Goal: Task Accomplishment & Management: Use online tool/utility

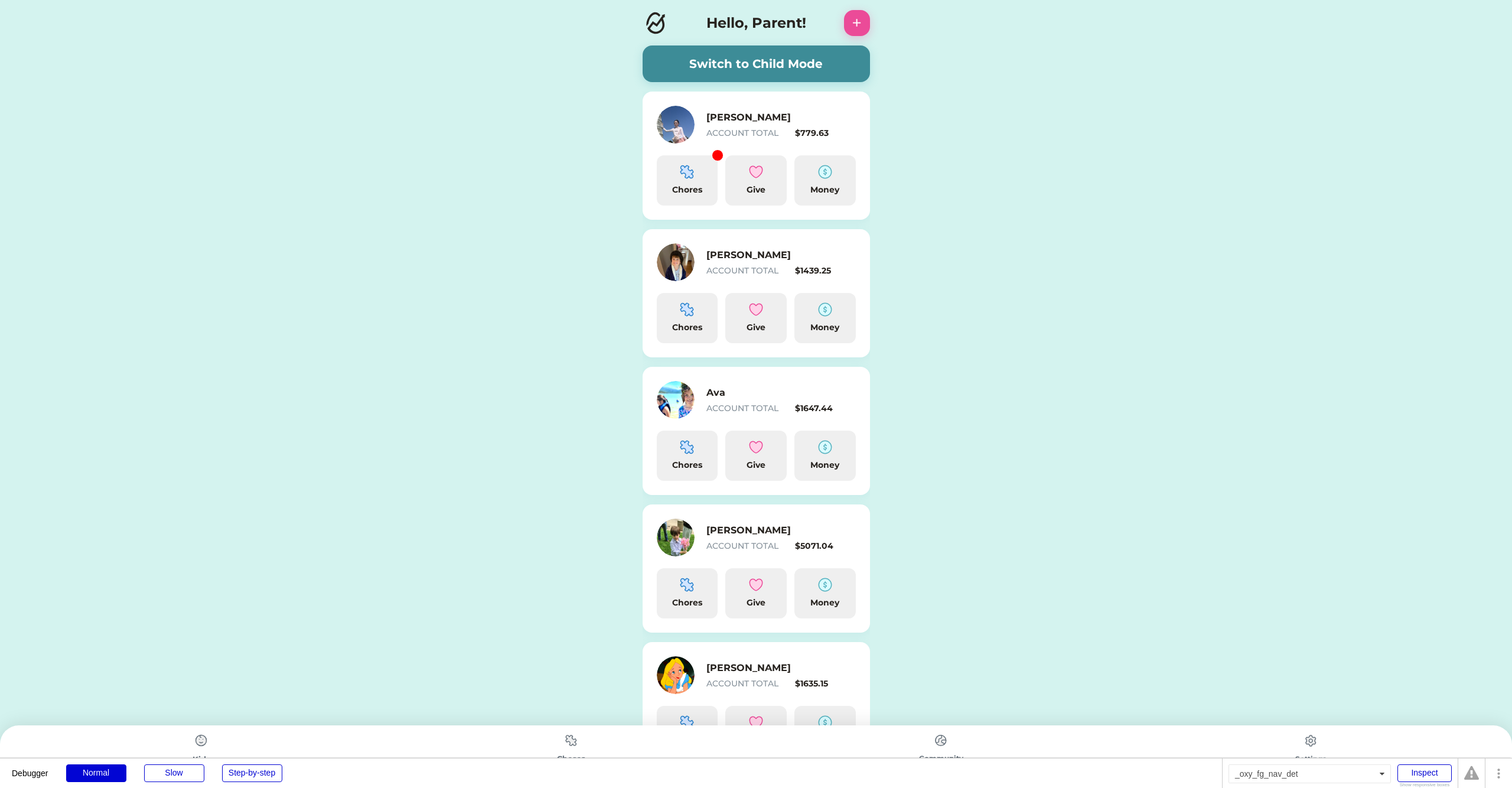
click at [570, 747] on img at bounding box center [571, 740] width 24 height 23
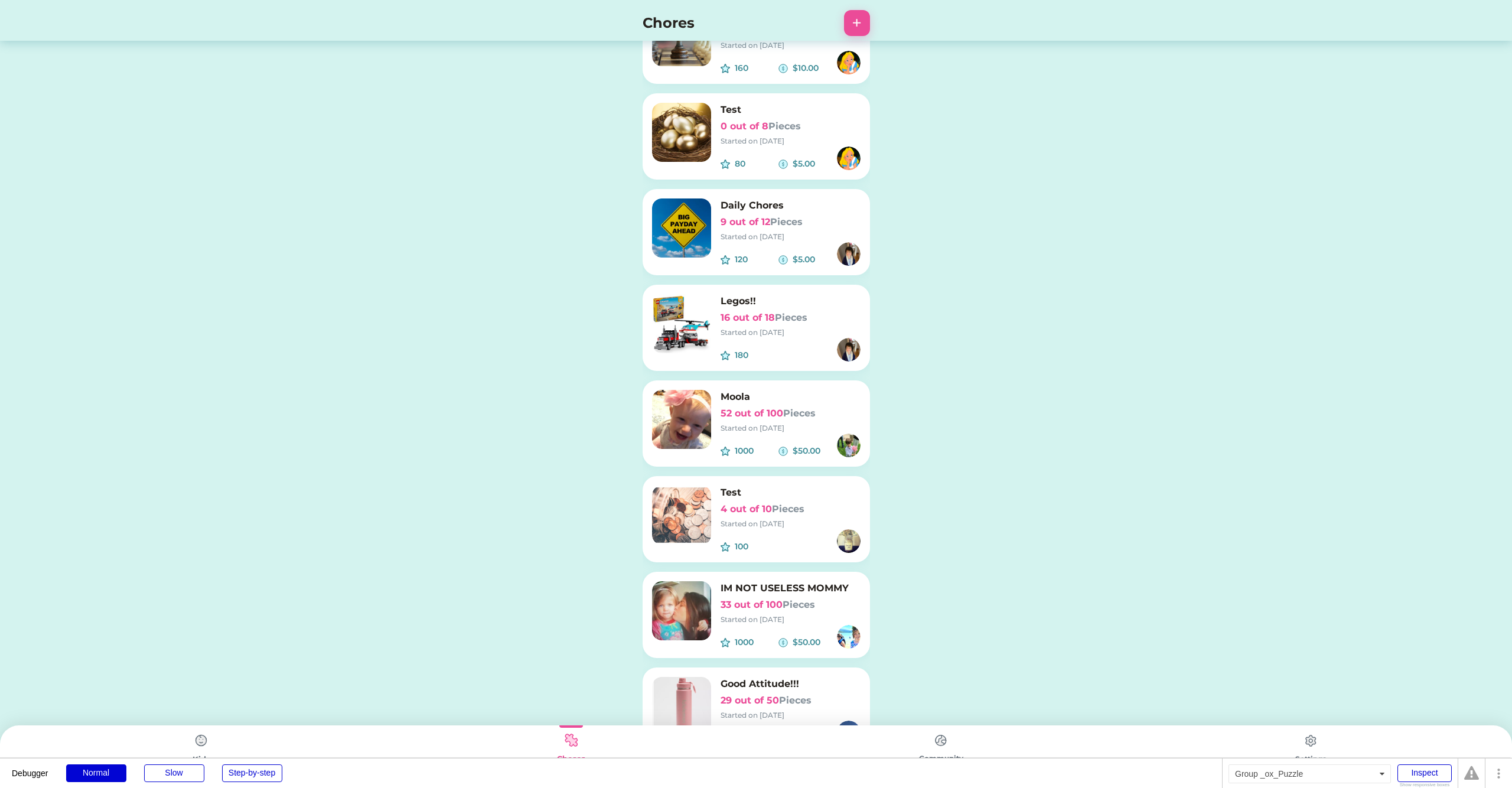
scroll to position [169, 0]
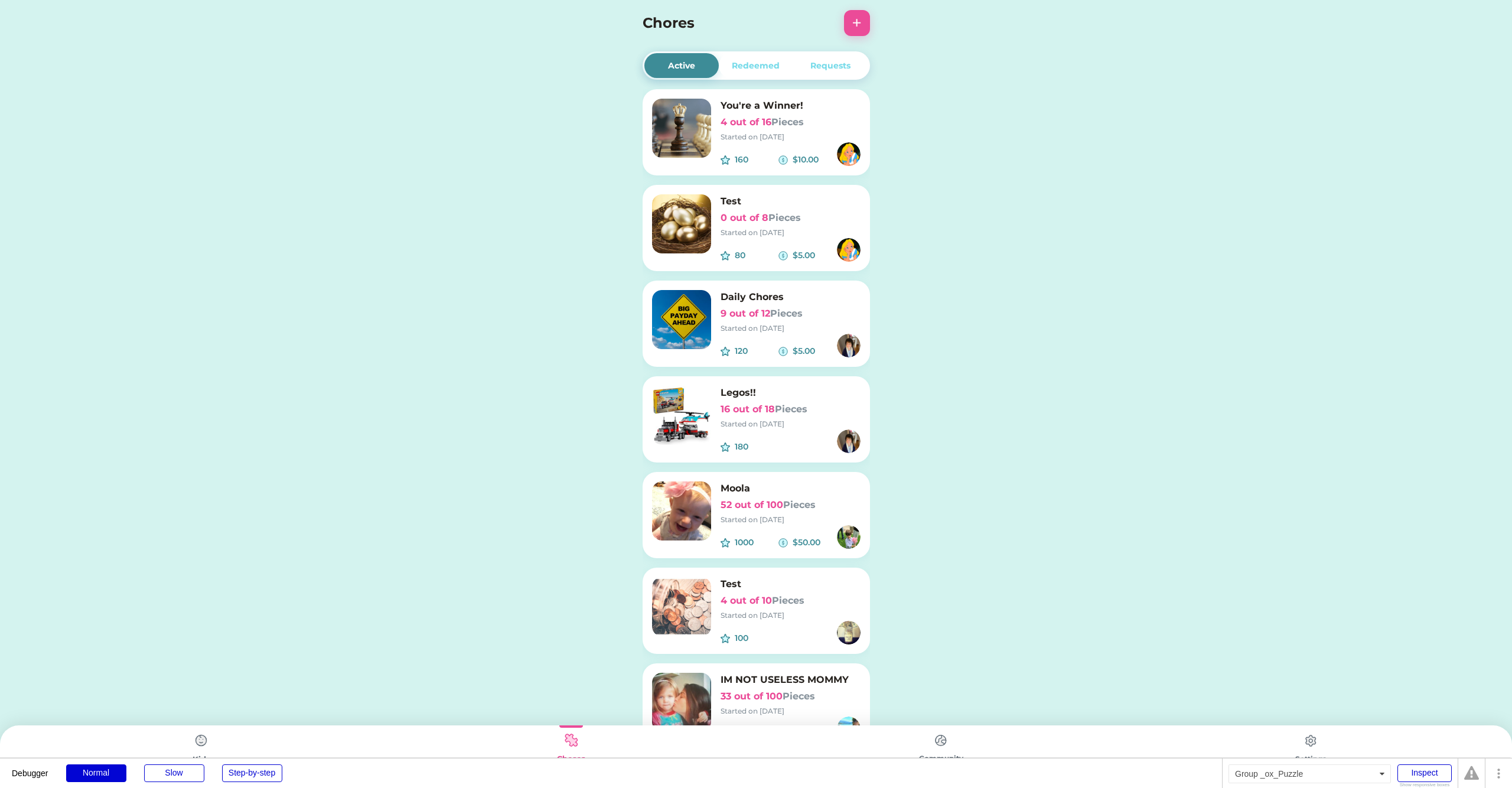
click at [799, 427] on div "Started on [DATE]" at bounding box center [790, 424] width 140 height 11
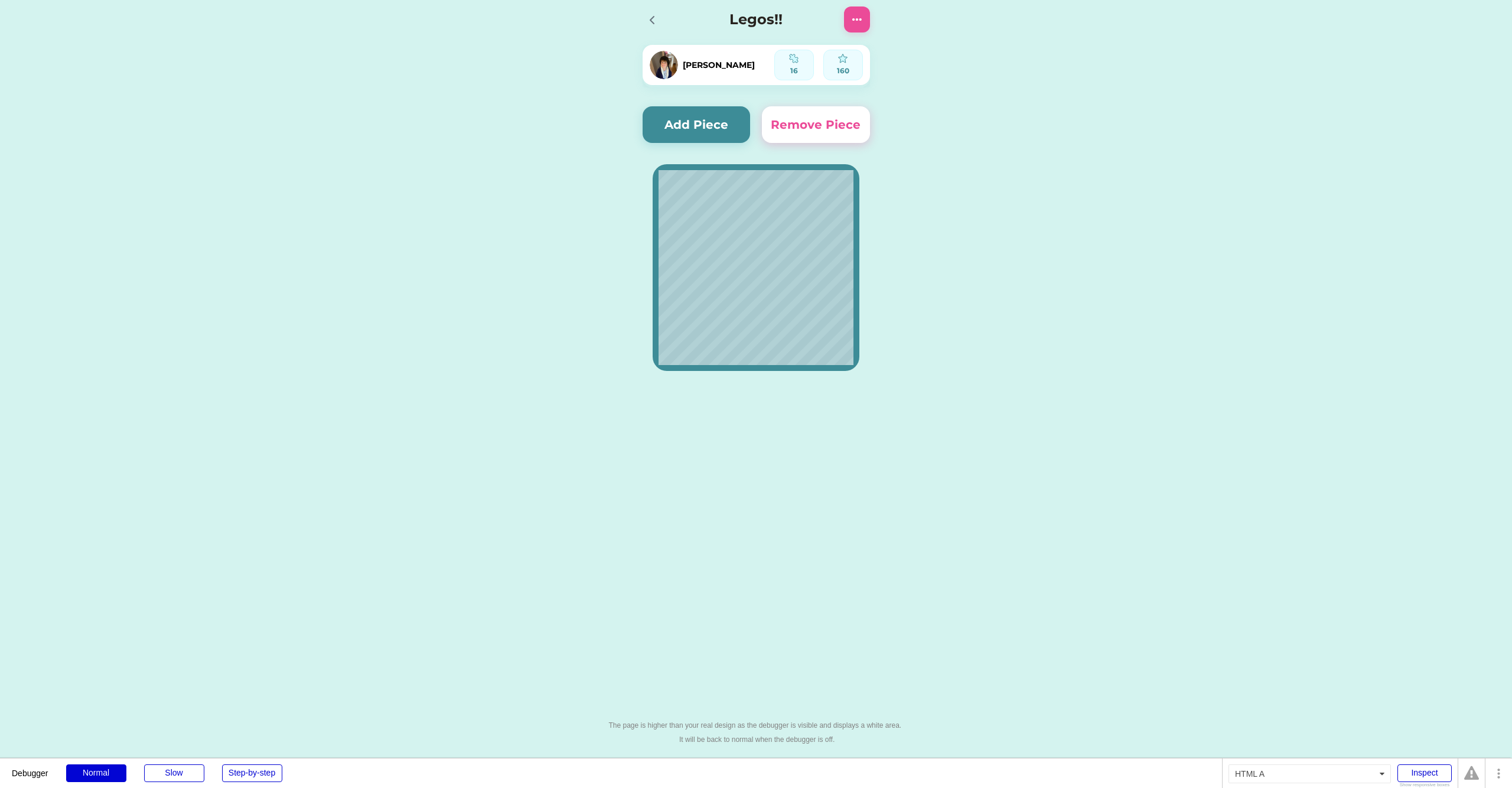
click at [650, 21] on icon at bounding box center [652, 20] width 14 height 14
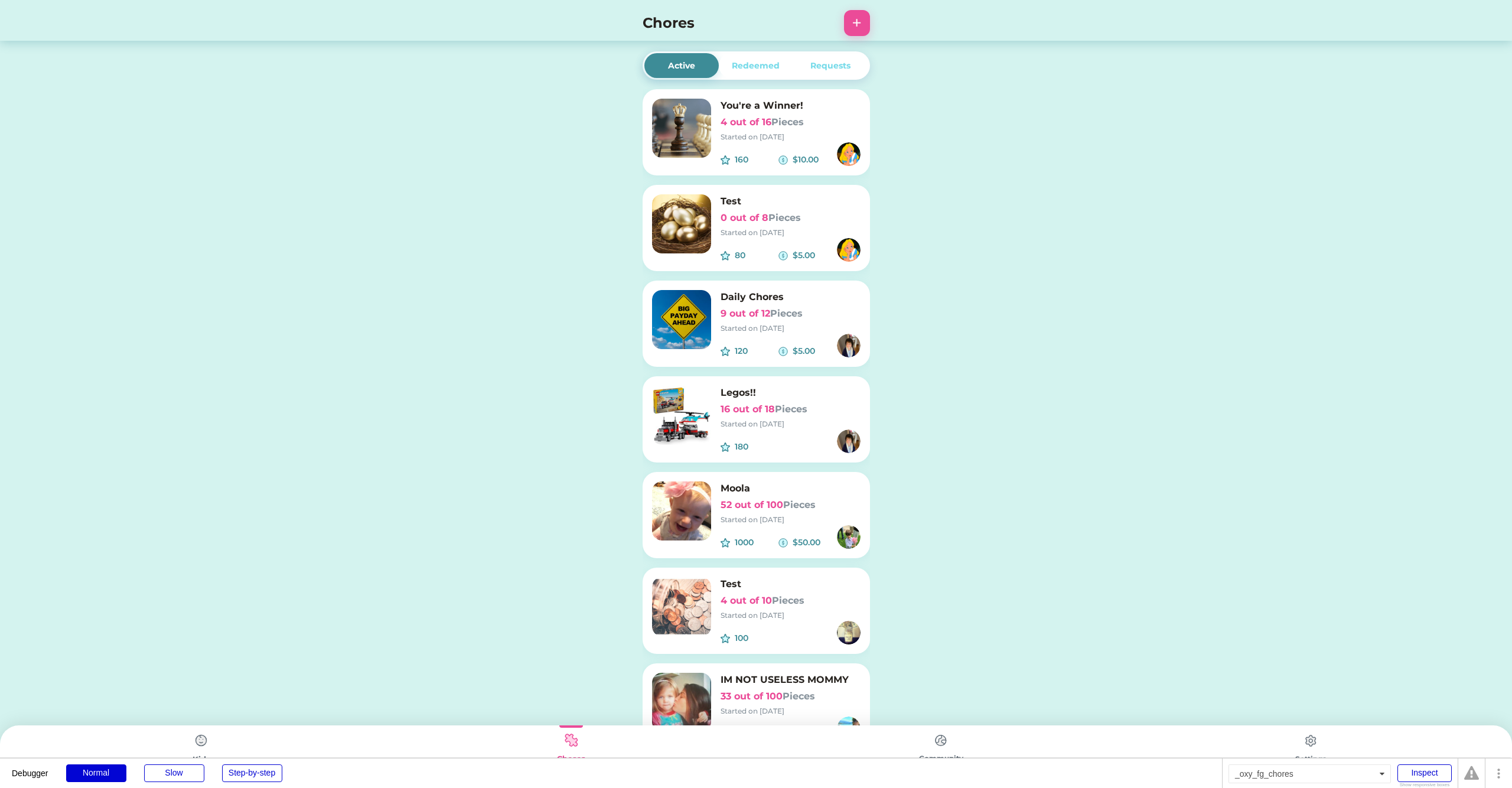
scroll to position [41, 0]
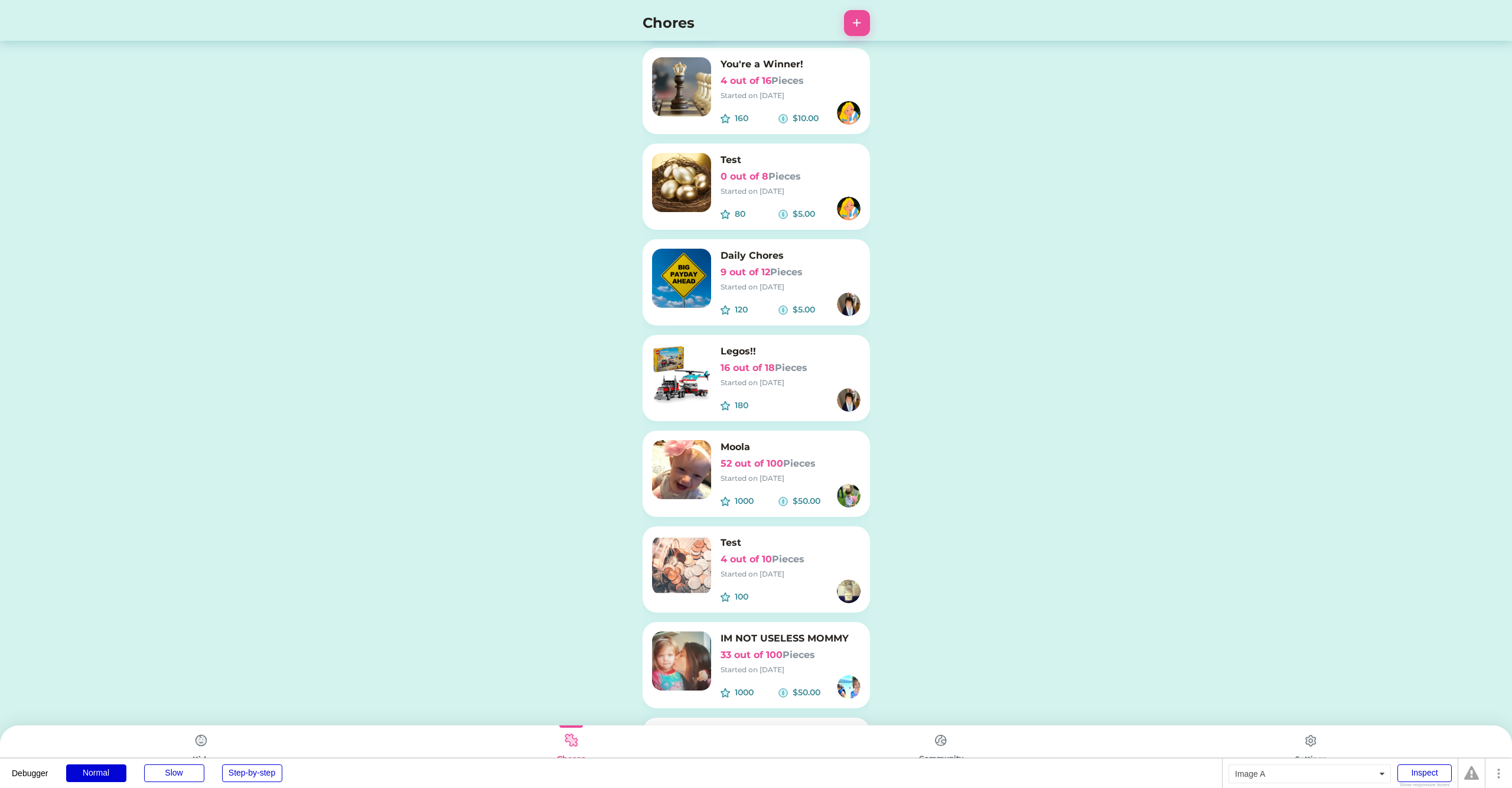
click at [209, 739] on img at bounding box center [202, 741] width 24 height 24
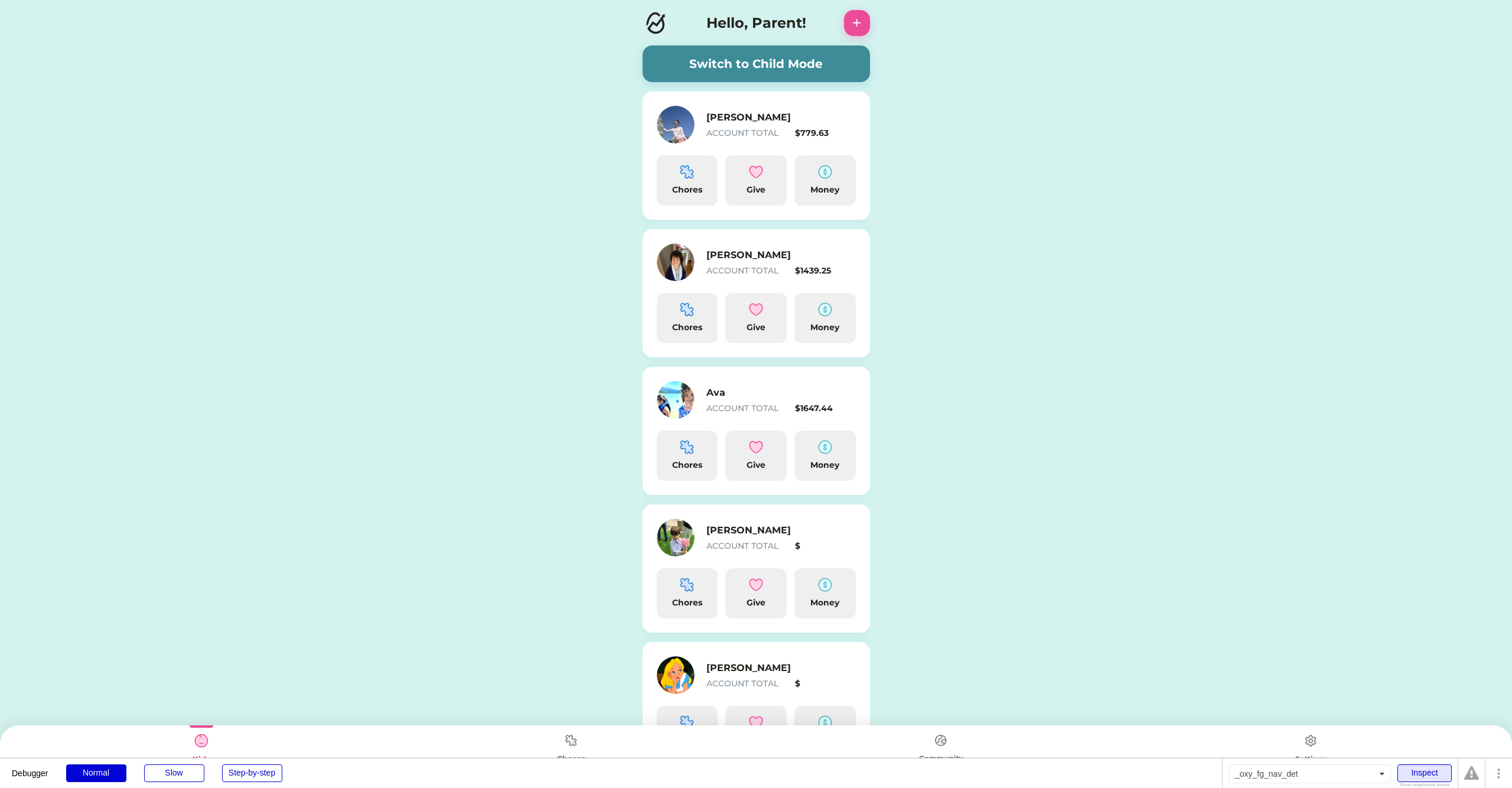
click at [1426, 771] on div "Inspect" at bounding box center [1425, 773] width 54 height 18
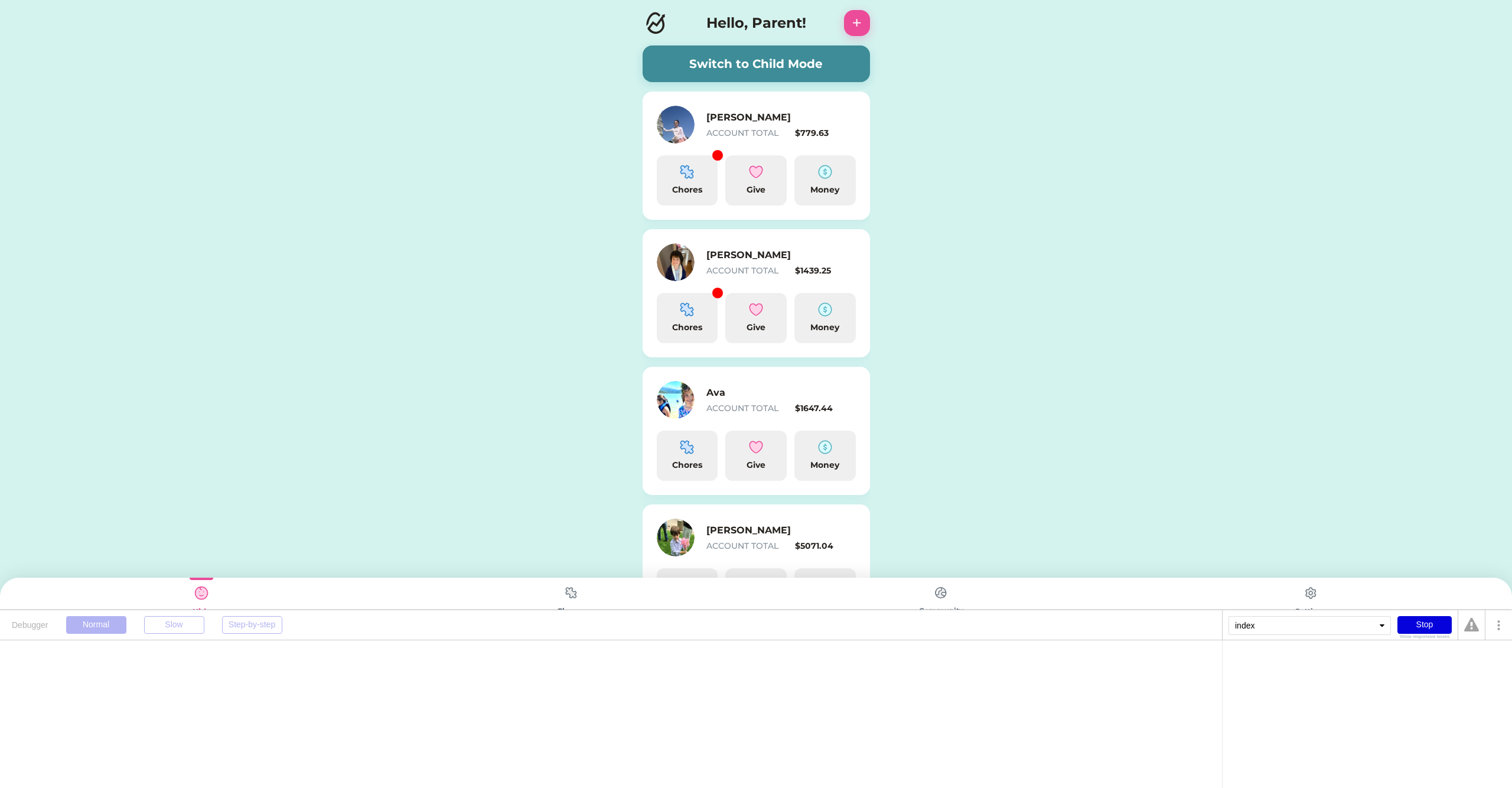
click at [1430, 628] on div "Stop" at bounding box center [1425, 625] width 54 height 18
